Goal: Transaction & Acquisition: Download file/media

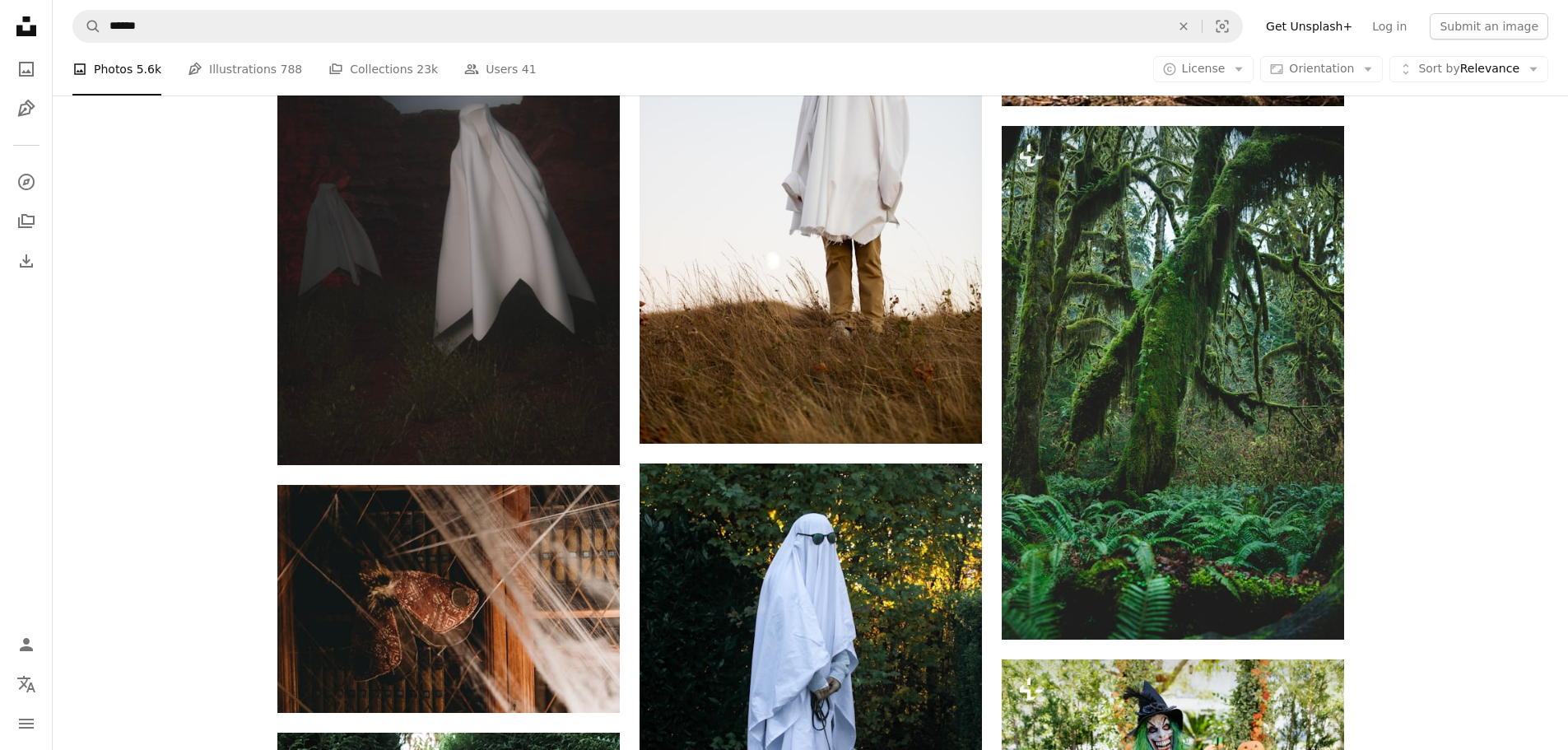
scroll to position [0, 247]
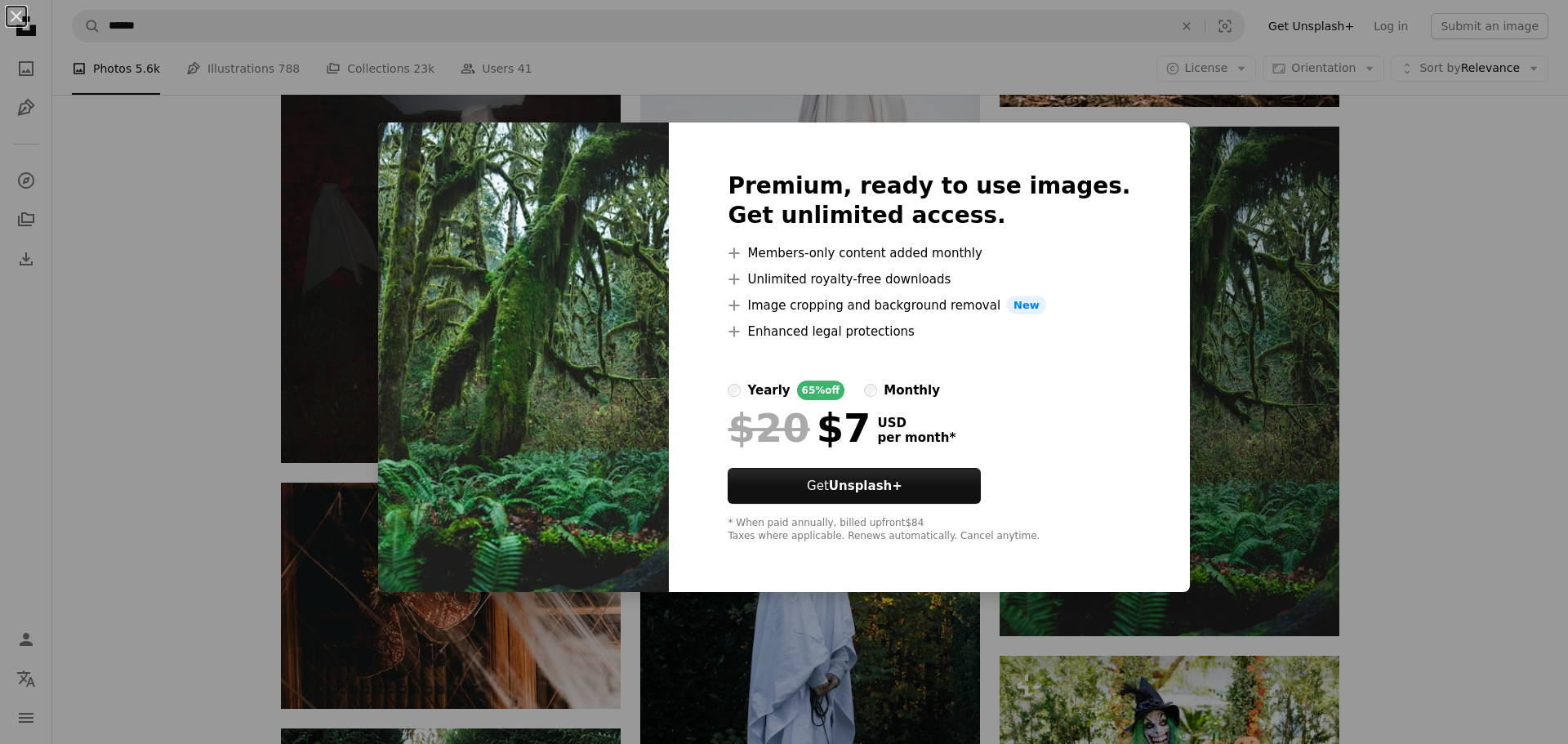
click at [1410, 364] on div "An X shape Premium, ready to use images. Get unlimited access. A plus sign Memb…" at bounding box center [784, 372] width 1568 height 744
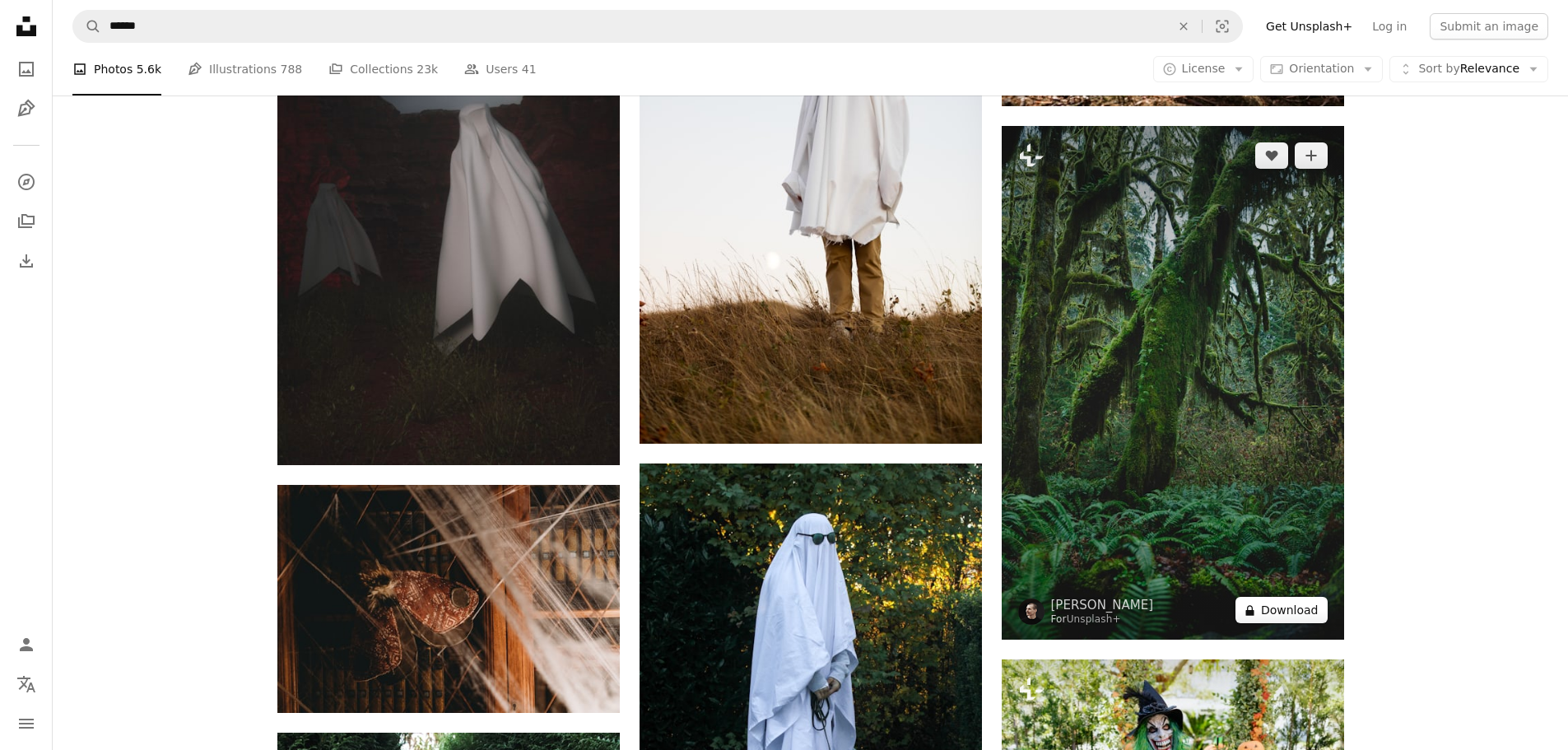
click at [1281, 609] on button "A lock Download" at bounding box center [1282, 610] width 92 height 26
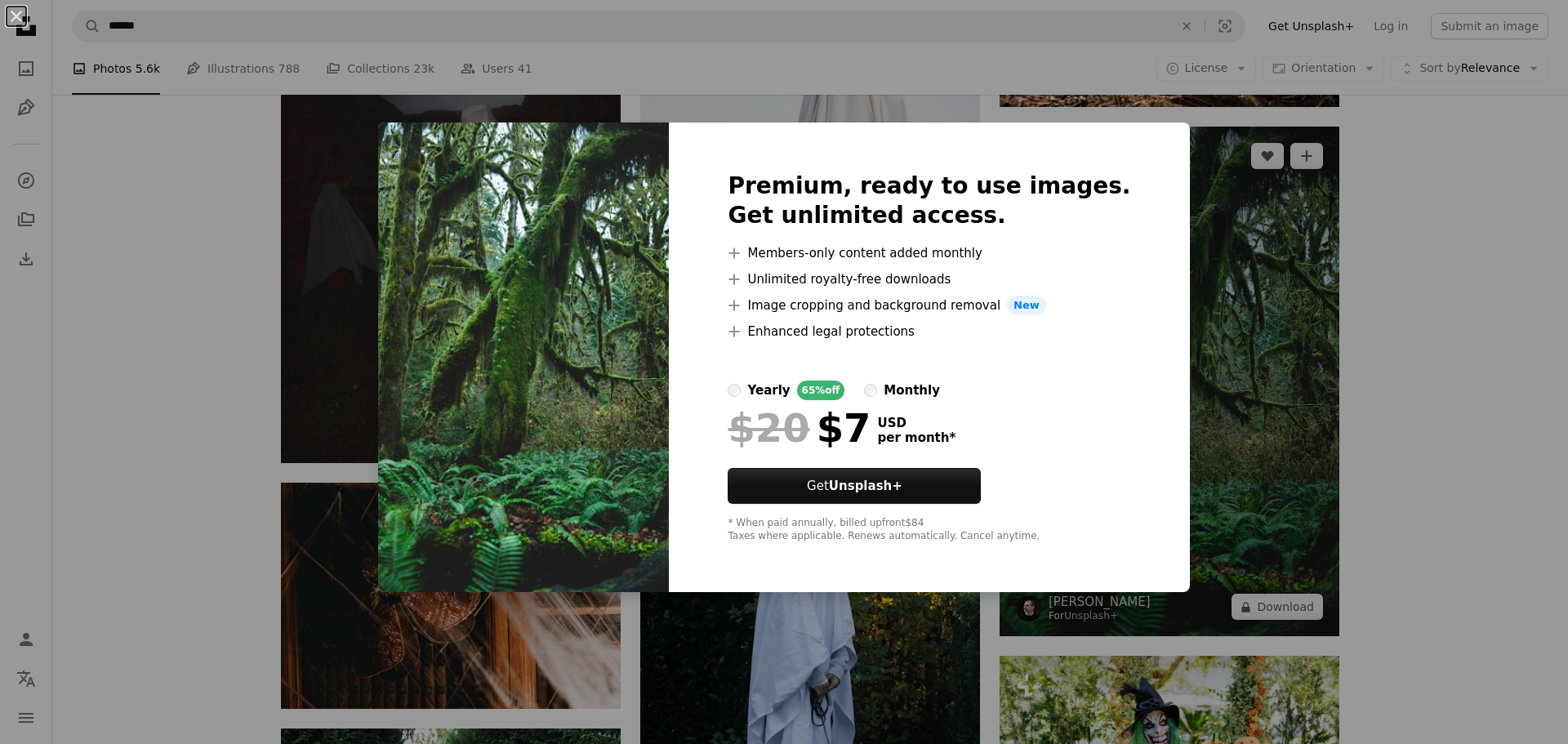
drag, startPoint x: 1457, startPoint y: 292, endPoint x: 1296, endPoint y: 492, distance: 256.8
click at [1457, 292] on div "An X shape Premium, ready to use images. Get unlimited access. A plus sign Memb…" at bounding box center [784, 372] width 1568 height 744
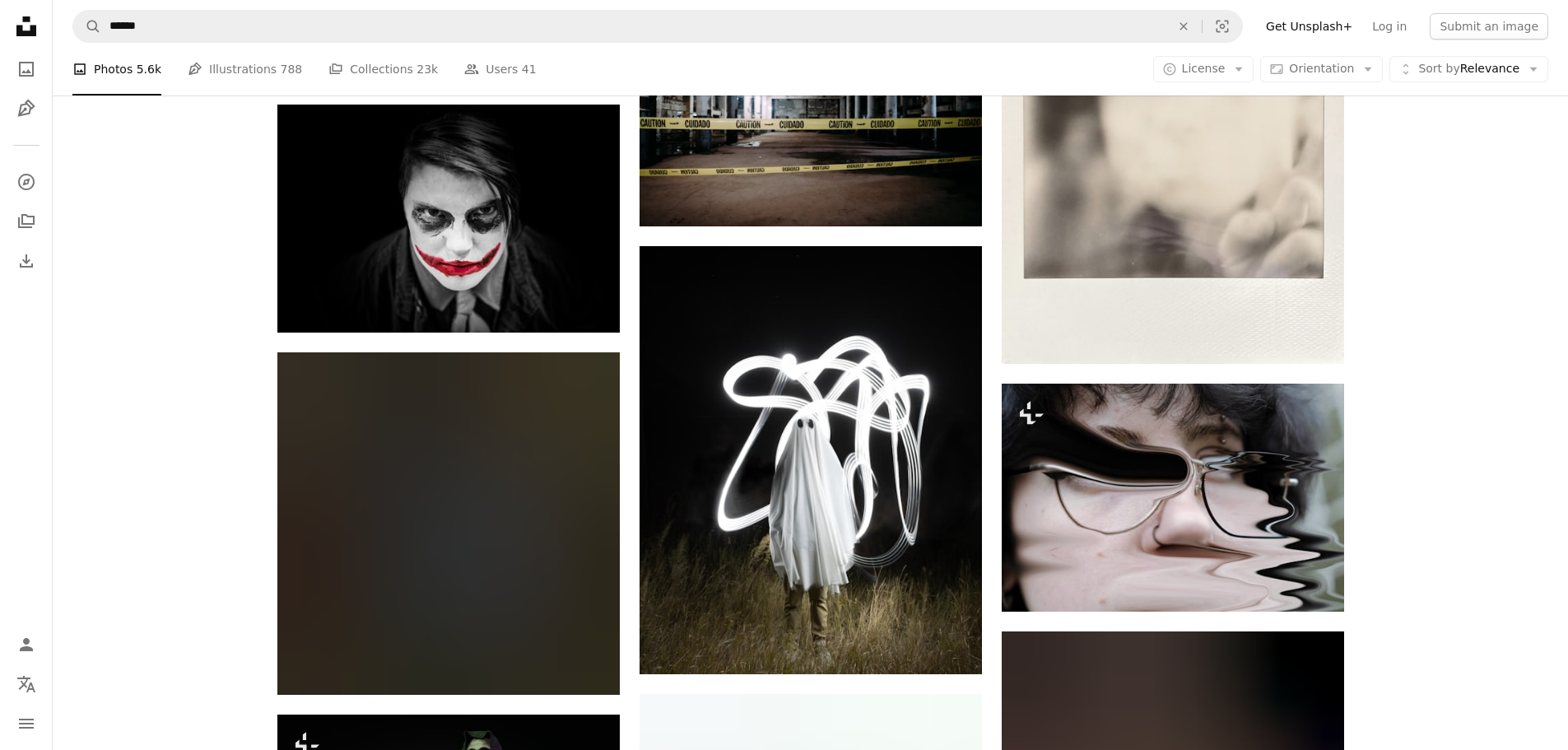
scroll to position [45089, 0]
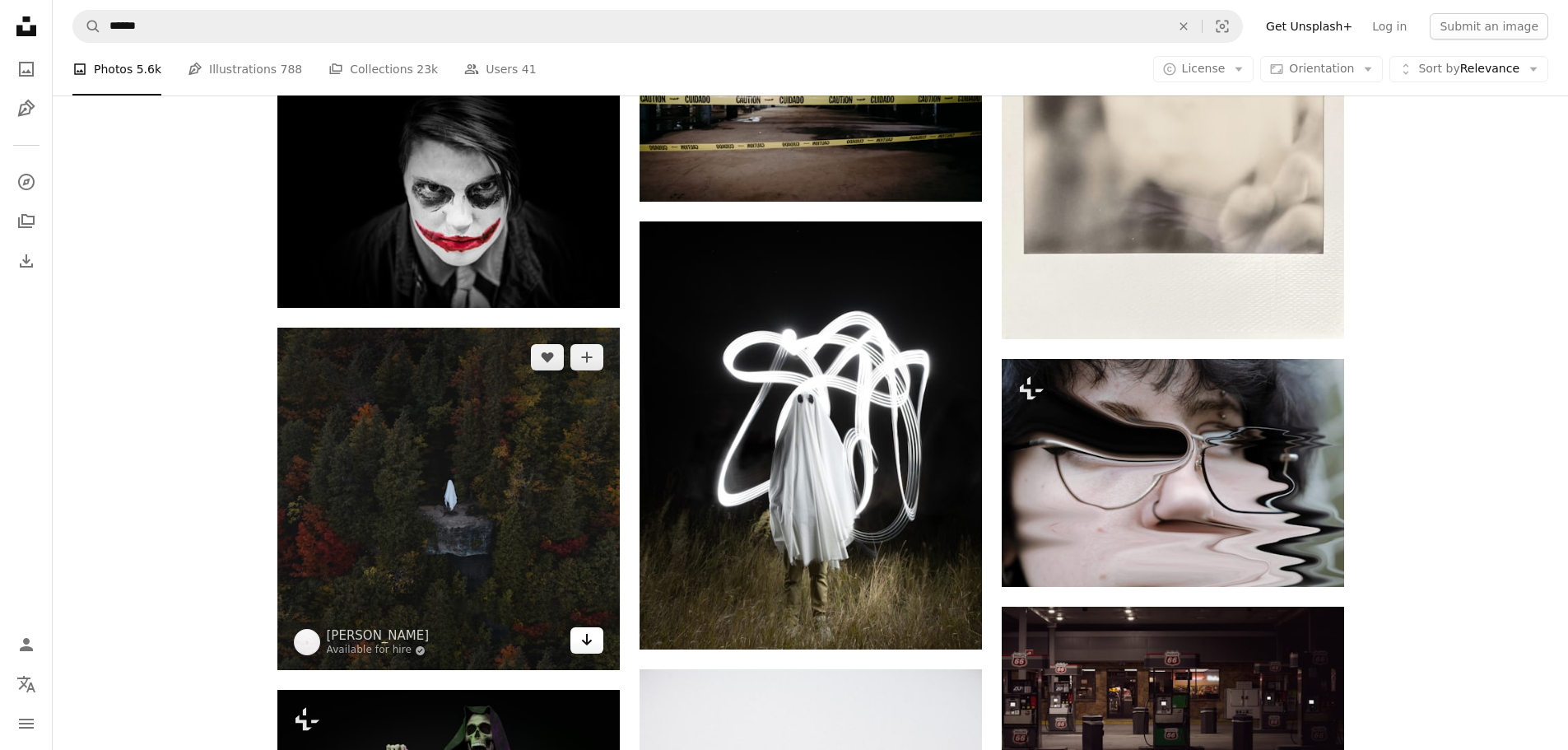
click at [588, 639] on icon "Arrow pointing down" at bounding box center [586, 639] width 14 height 20
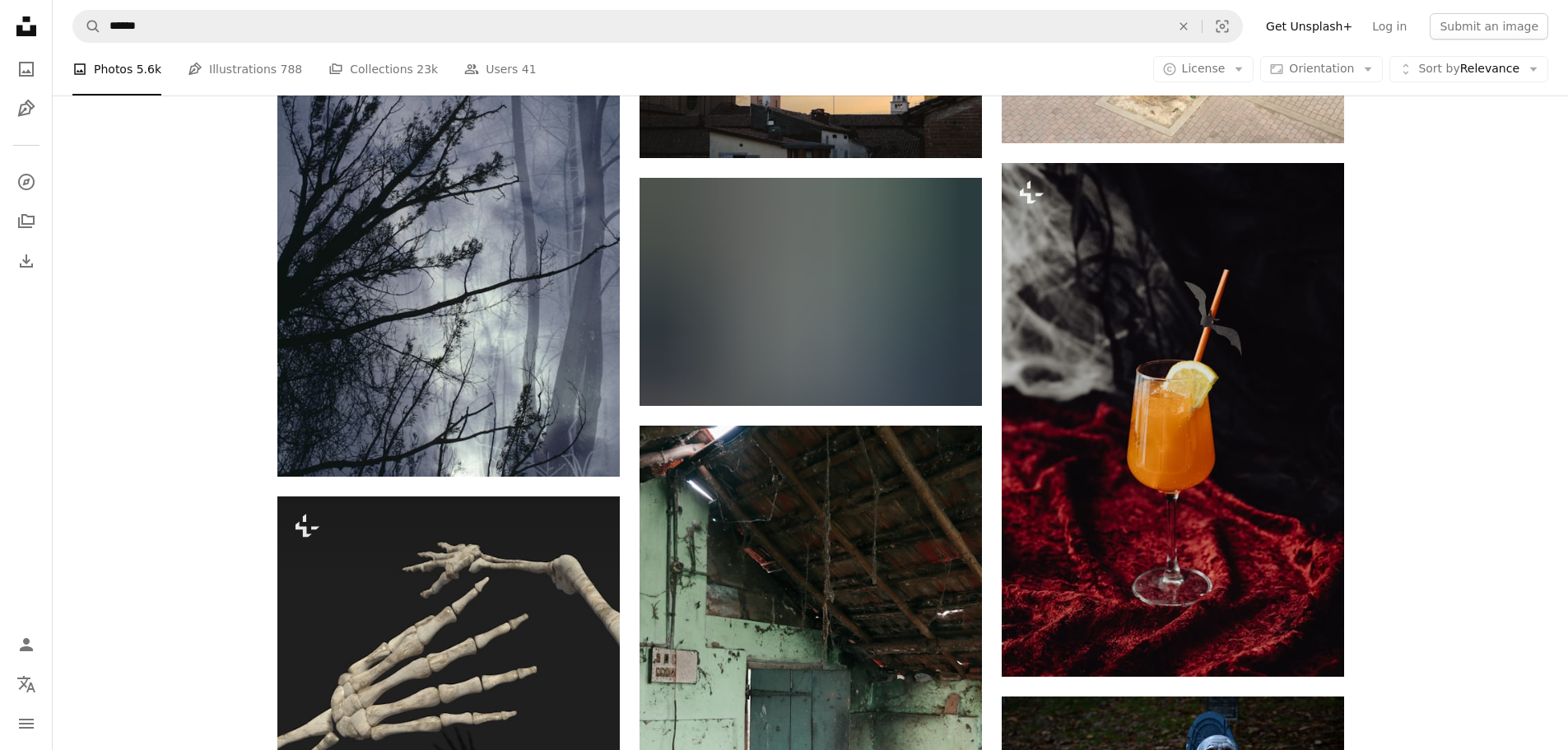
scroll to position [53810, 0]
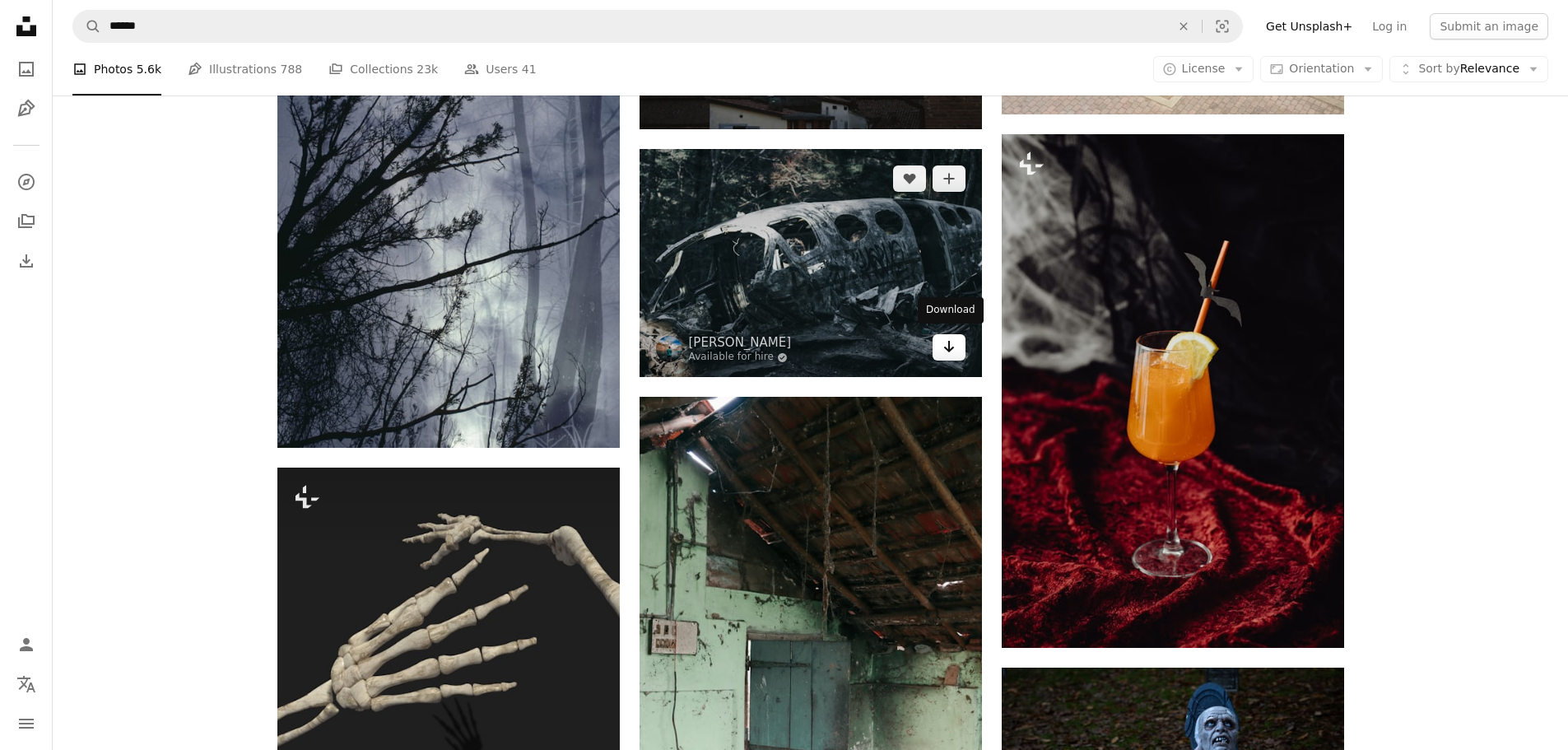
click at [949, 341] on icon "Download" at bounding box center [949, 346] width 11 height 12
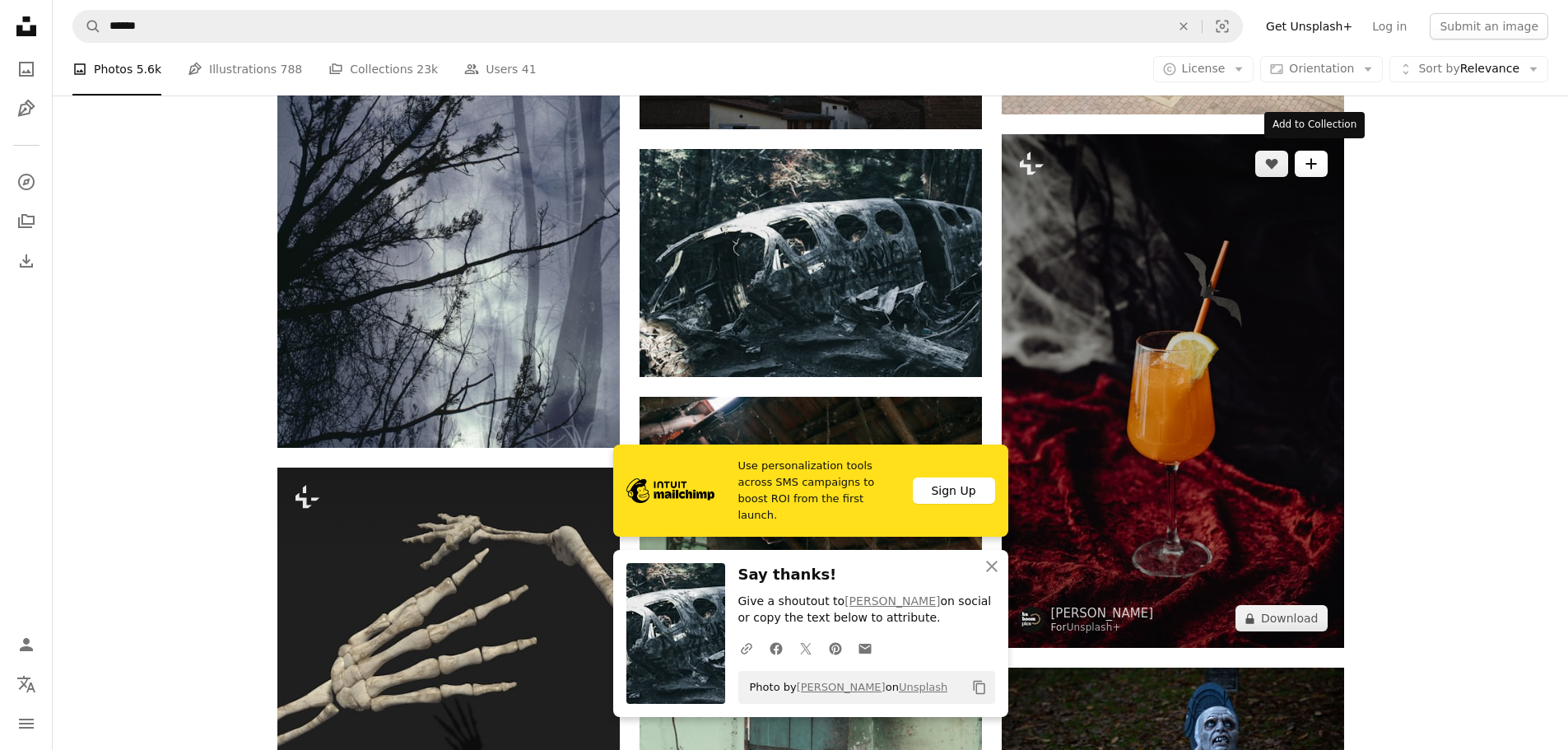
click at [1309, 157] on icon "A plus sign" at bounding box center [1312, 163] width 14 height 14
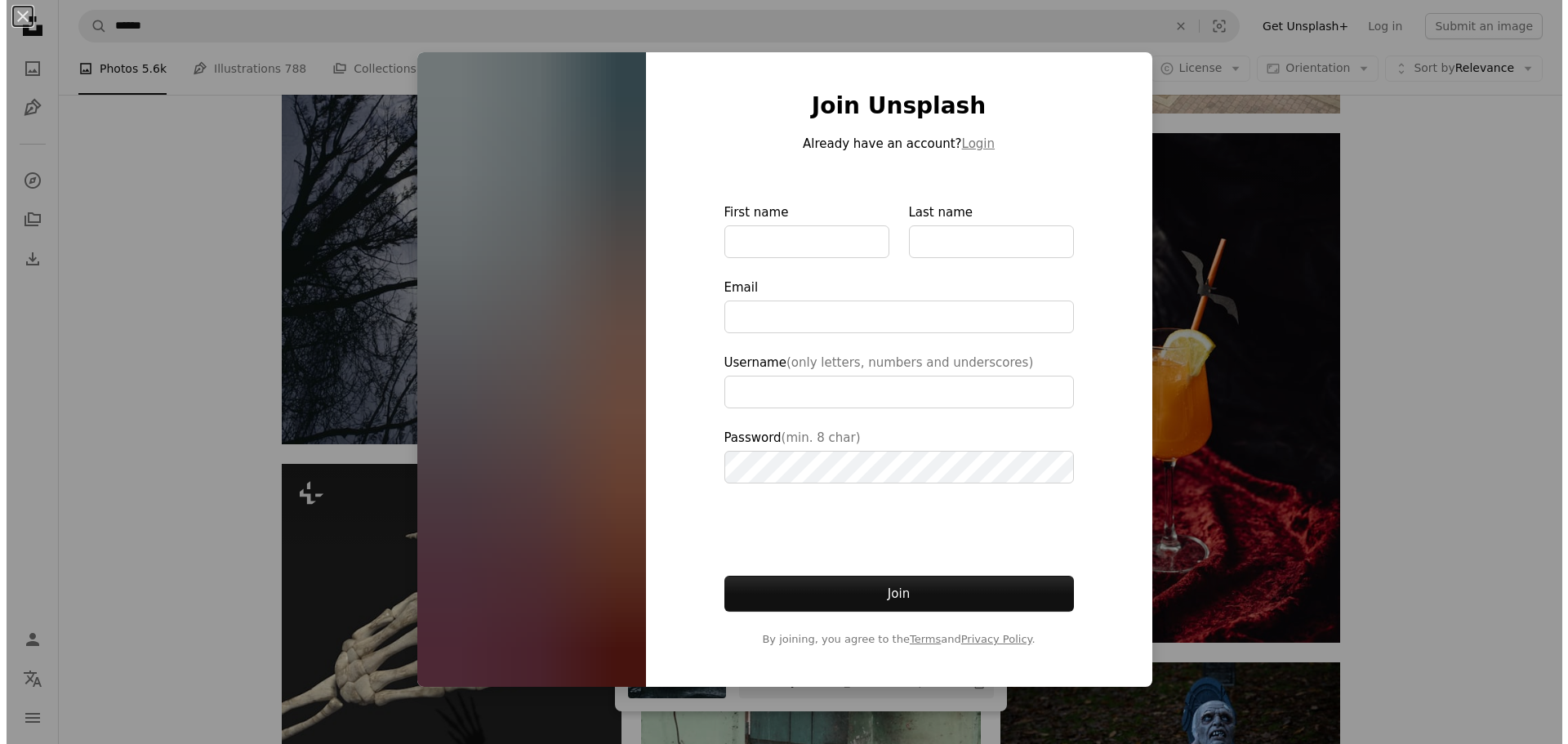
scroll to position [53706, 0]
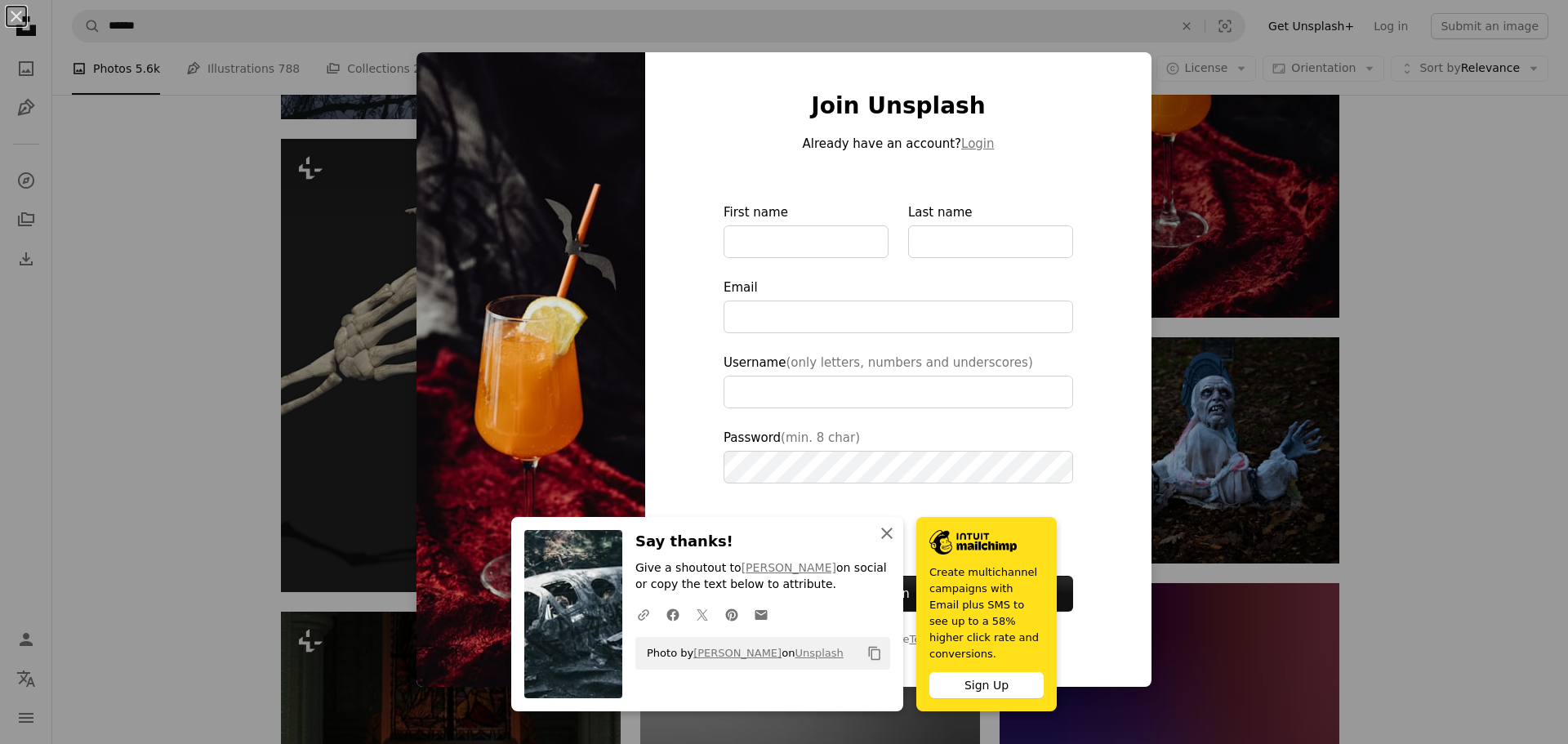
type input "**********"
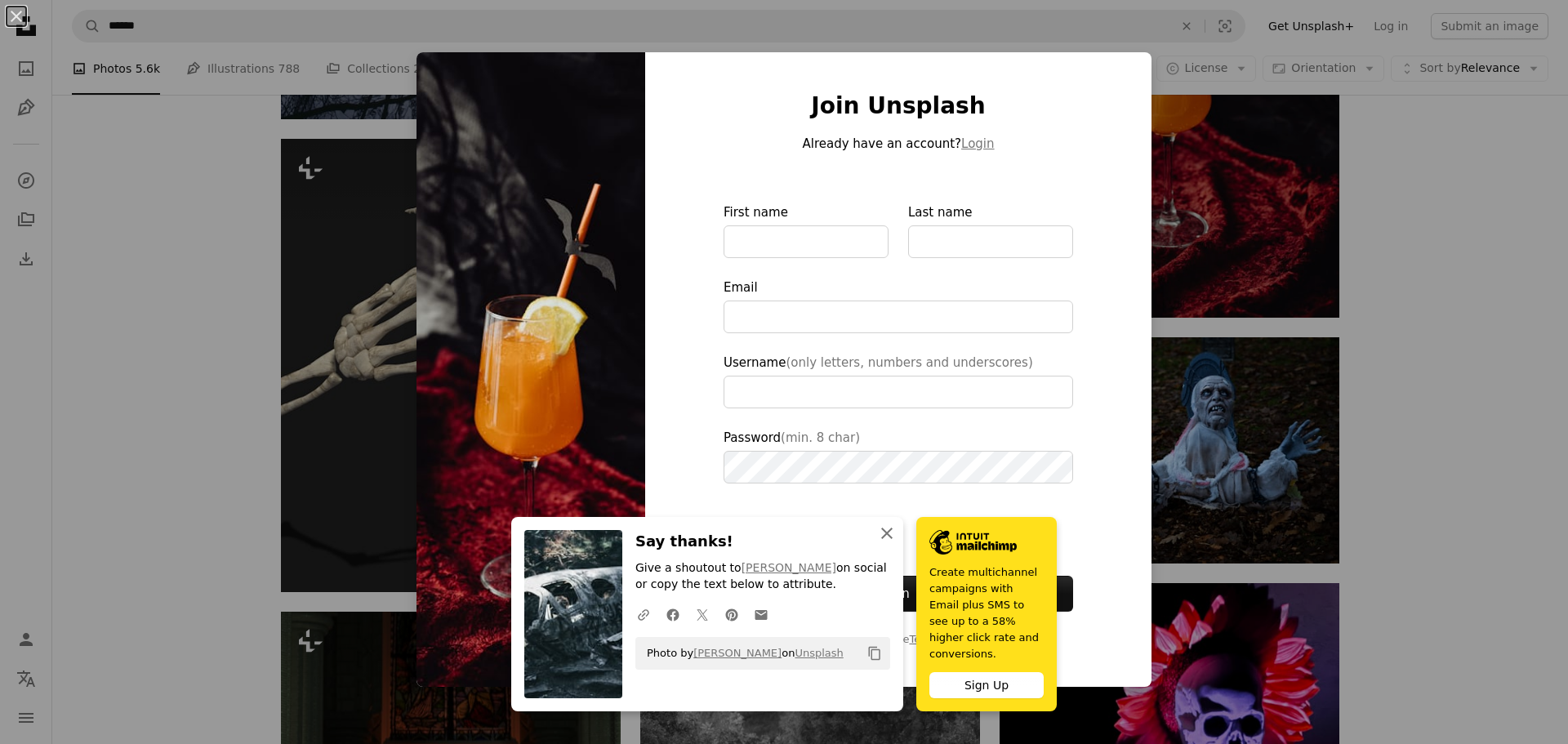
click at [878, 543] on icon "An X shape" at bounding box center [887, 533] width 20 height 20
